Goal: Task Accomplishment & Management: Complete application form

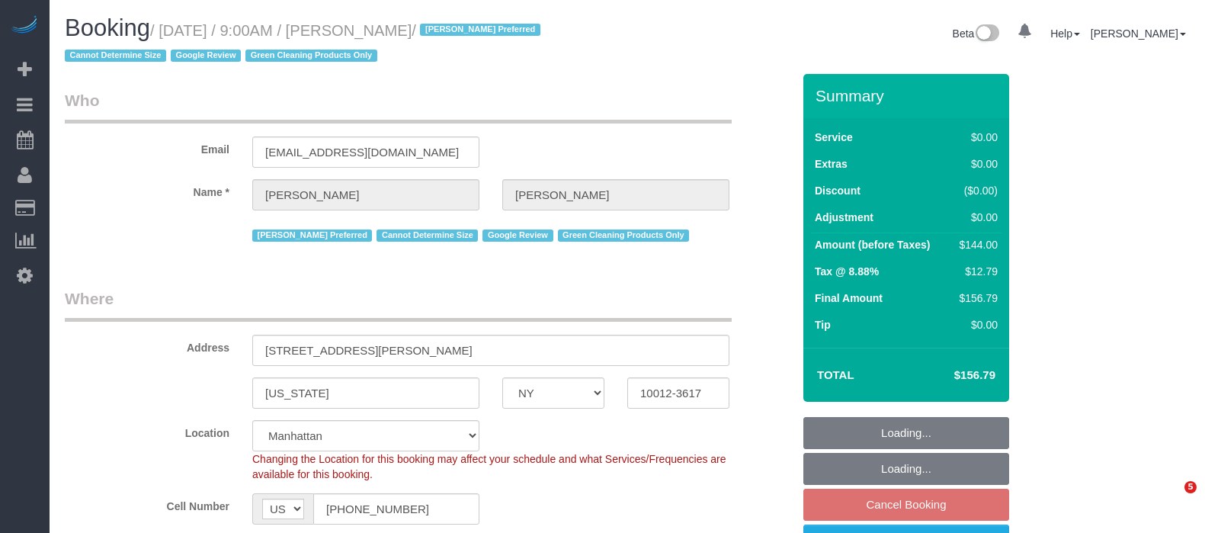
select select "NY"
select select "1"
select select "number:57"
select select "number:70"
select select "number:15"
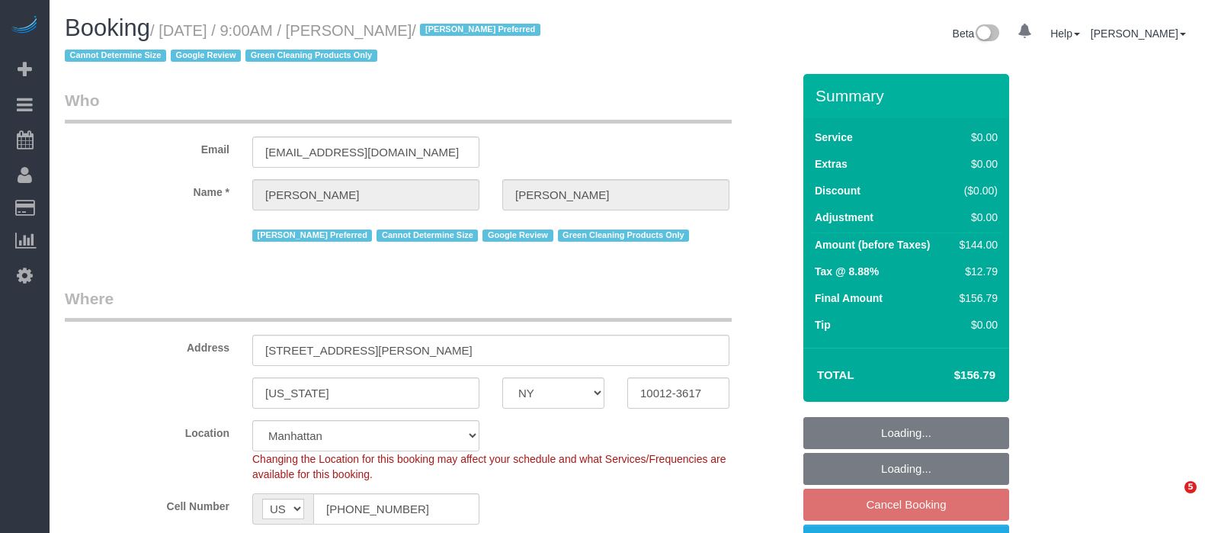
select select "number:5"
select select "object:1052"
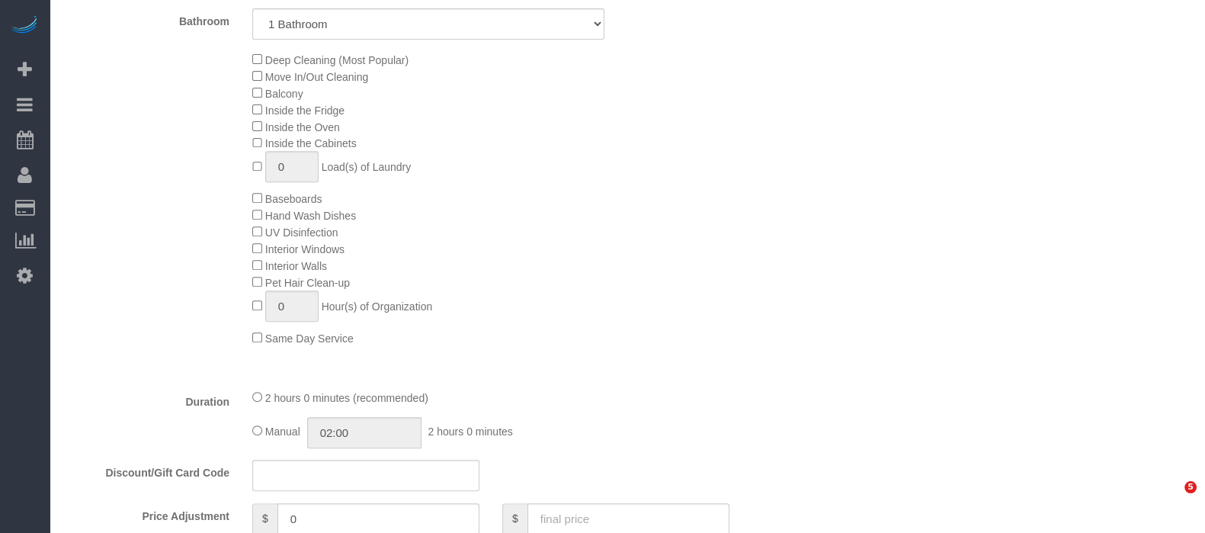
select select "spot2"
select select "string:stripe-pm_1RZyGd4VGloSiKo7MSw5QcVr"
select select "1"
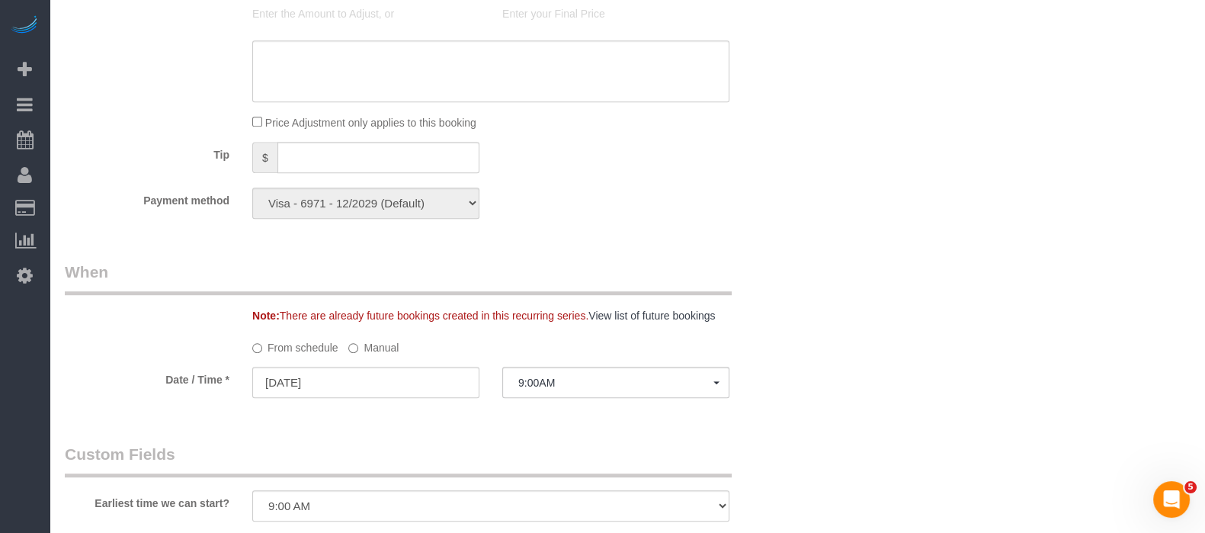
scroll to position [1428, 0]
